Goal: Information Seeking & Learning: Learn about a topic

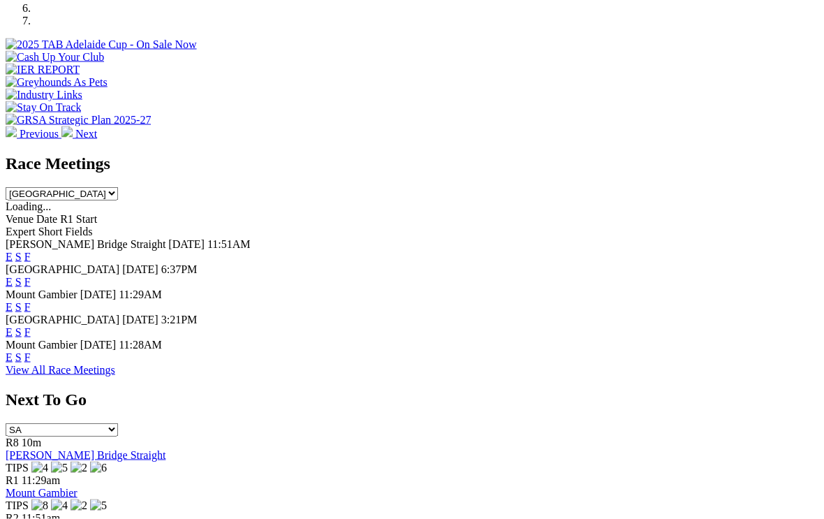
scroll to position [503, 0]
click at [31, 351] on link "F" at bounding box center [27, 357] width 6 height 12
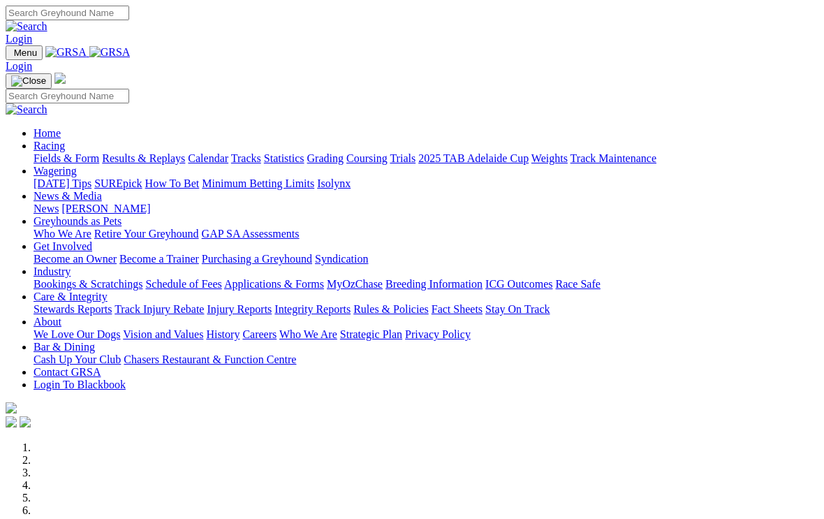
scroll to position [526, 0]
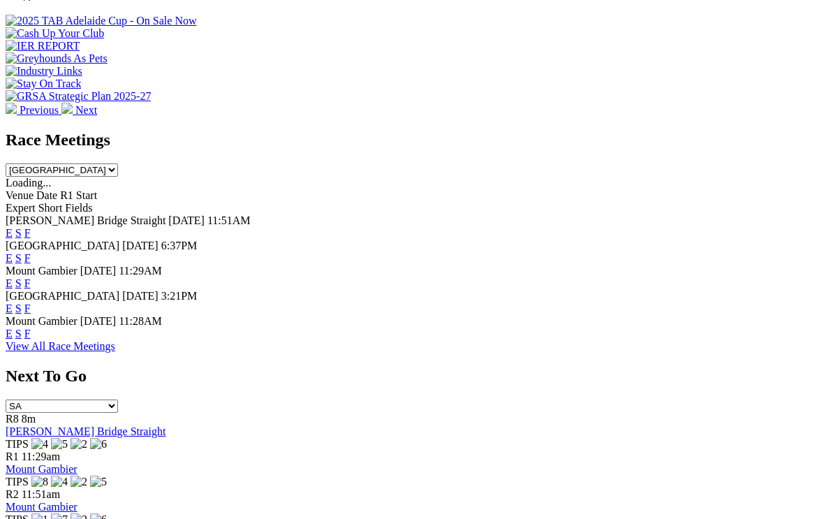
click at [31, 277] on link "F" at bounding box center [27, 283] width 6 height 12
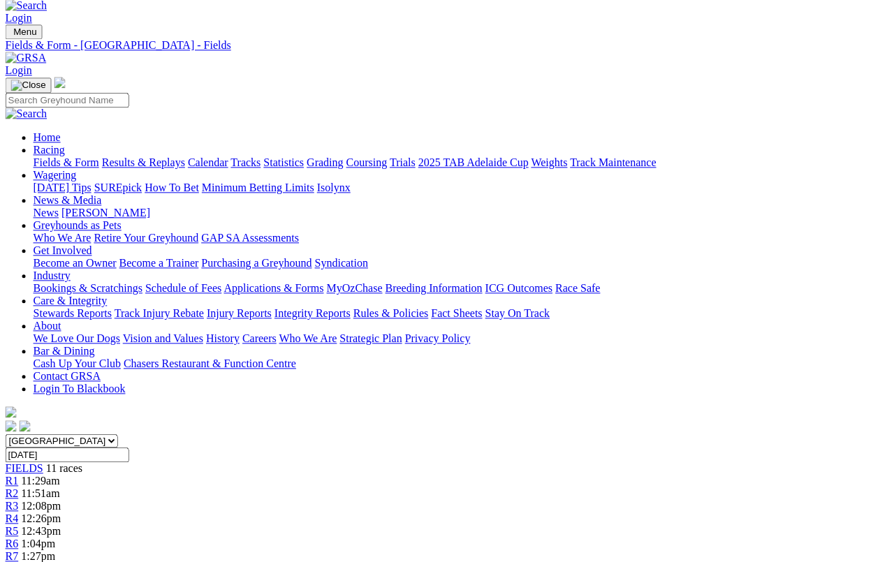
scroll to position [0, 22]
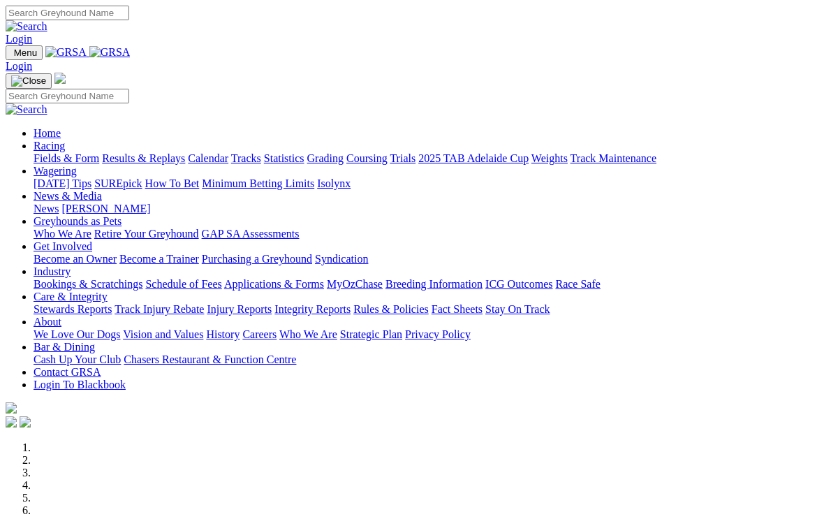
scroll to position [526, 0]
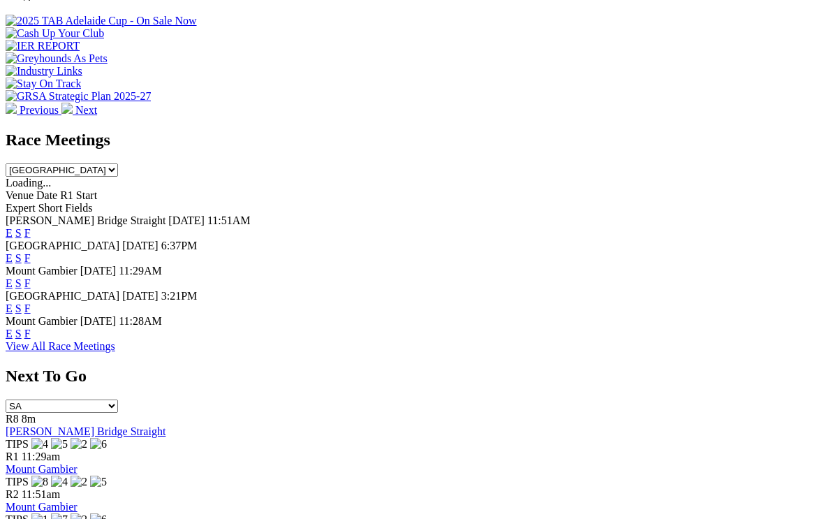
click at [31, 328] on link "F" at bounding box center [27, 334] width 6 height 12
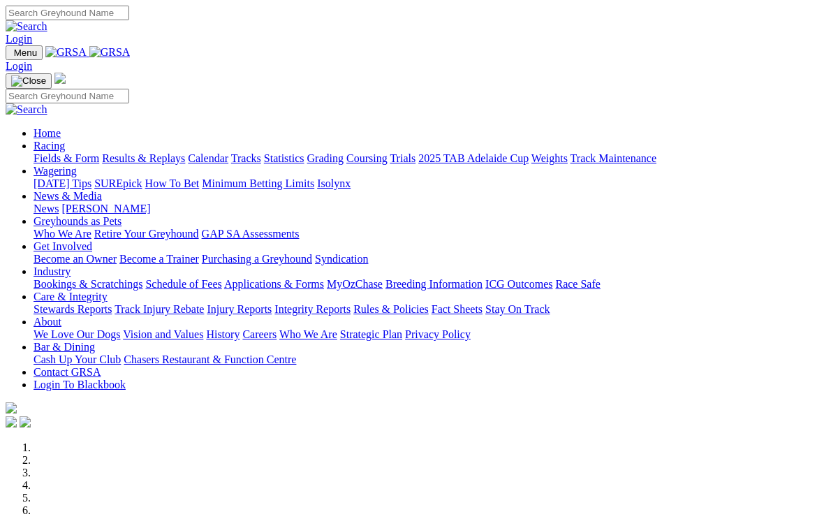
scroll to position [519, 0]
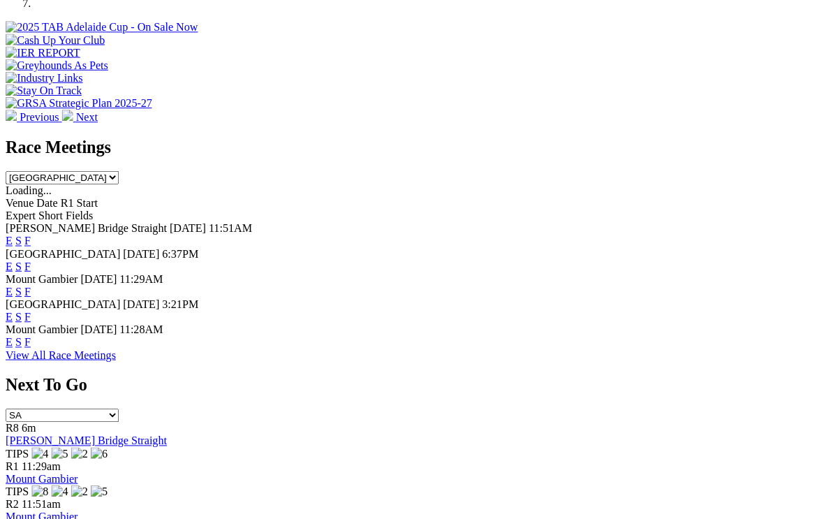
click at [20, 221] on div "[PERSON_NAME] Bridge Straight [DATE] 11:51AM E S F" at bounding box center [412, 233] width 813 height 25
click at [31, 335] on link "F" at bounding box center [27, 341] width 6 height 12
